Goal: Check status

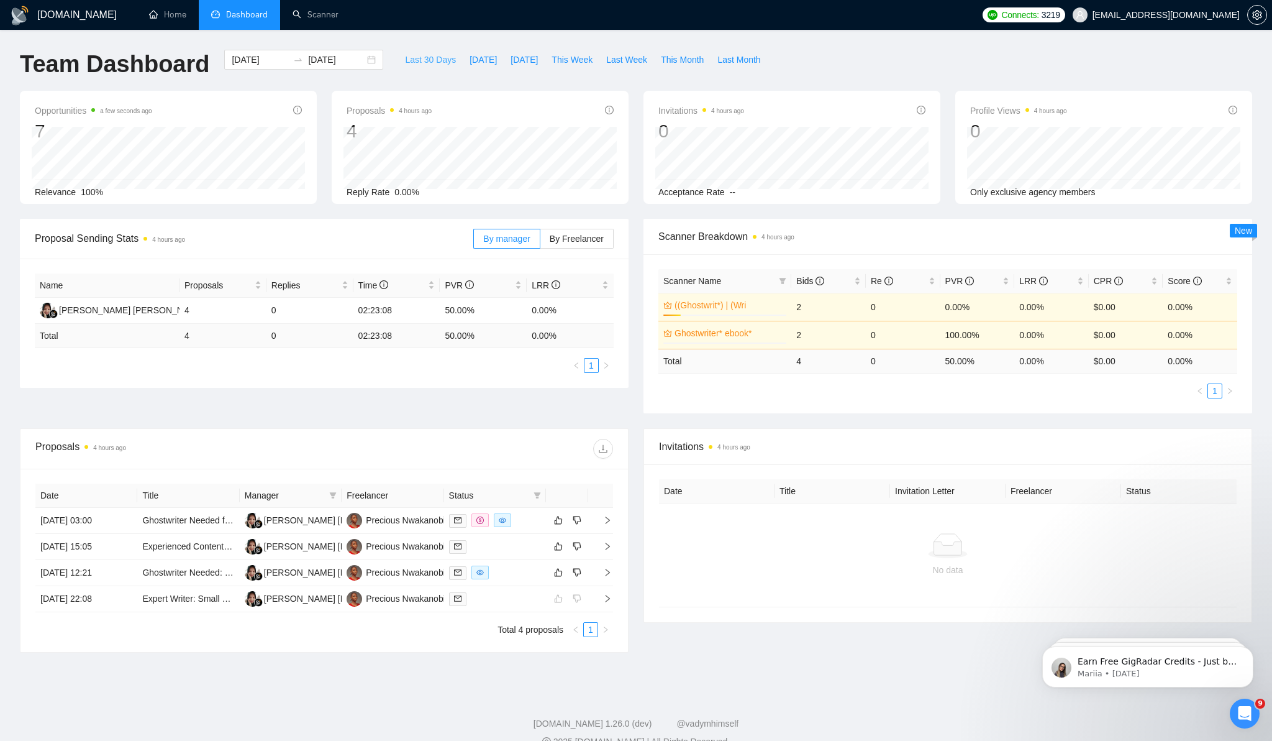
click at [434, 62] on span "Last 30 Days" at bounding box center [430, 60] width 51 height 14
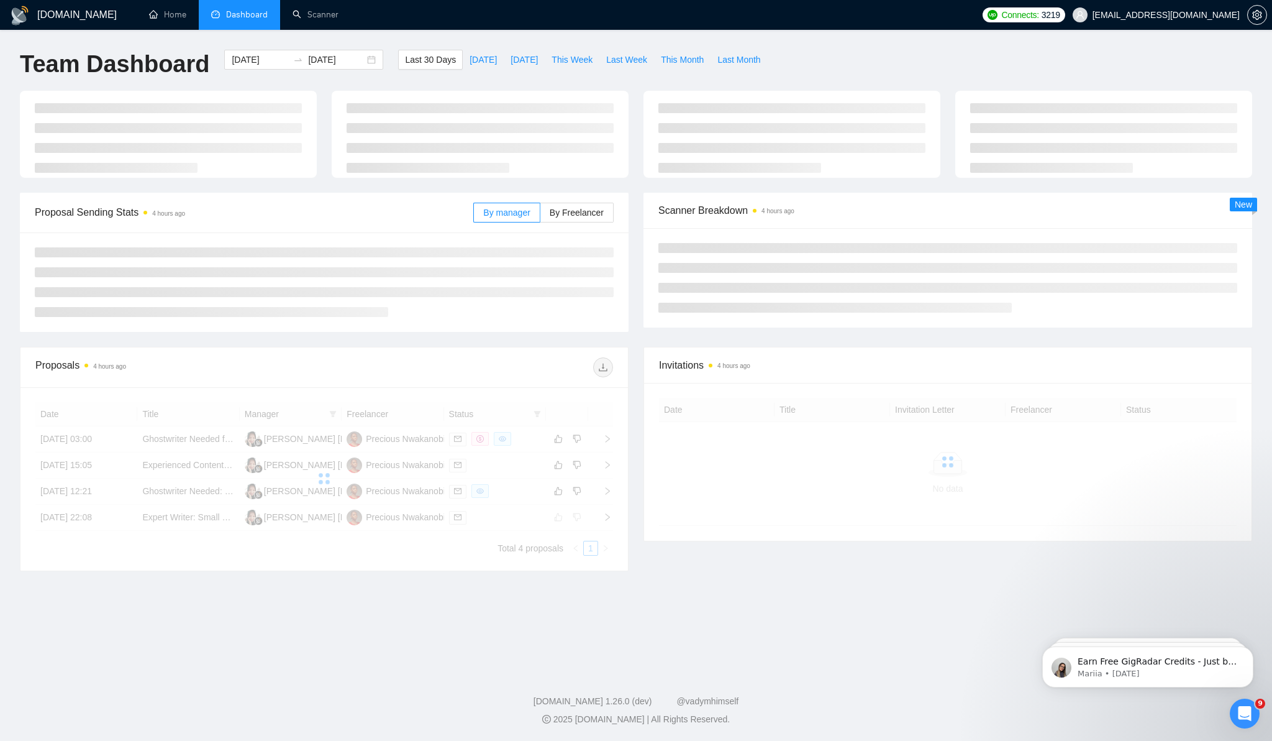
type input "[DATE]"
type input "2025-08-26"
